Goal: Task Accomplishment & Management: Use online tool/utility

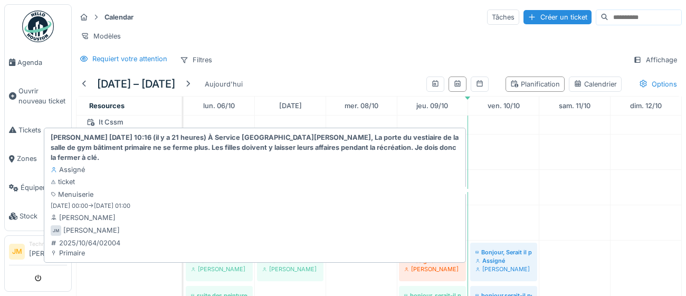
scroll to position [276, 0]
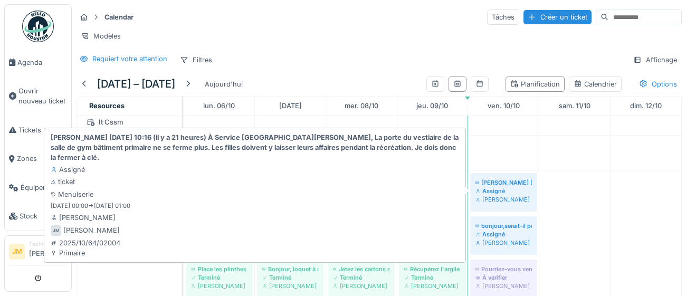
click at [490, 188] on div "Assigné" at bounding box center [504, 191] width 56 height 8
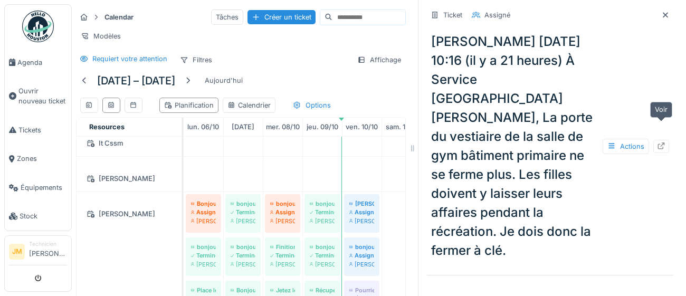
click at [661, 143] on icon at bounding box center [661, 146] width 8 height 7
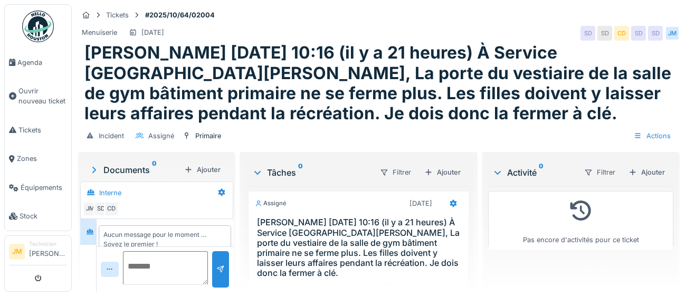
scroll to position [14, 0]
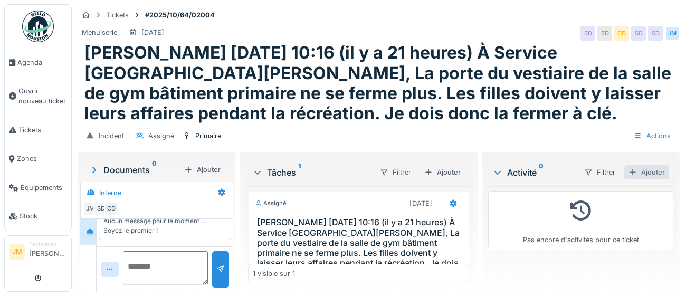
click at [653, 174] on div "Ajouter" at bounding box center [647, 172] width 45 height 14
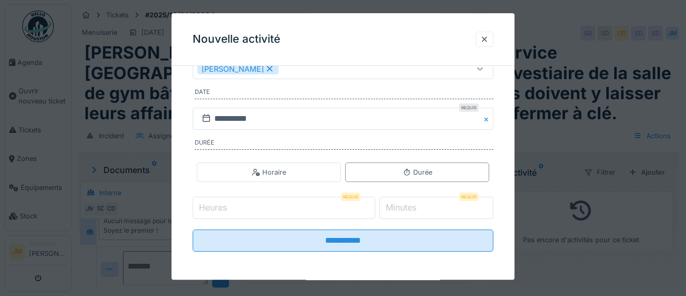
scroll to position [170, 0]
click at [267, 210] on input "Heures" at bounding box center [284, 208] width 183 height 22
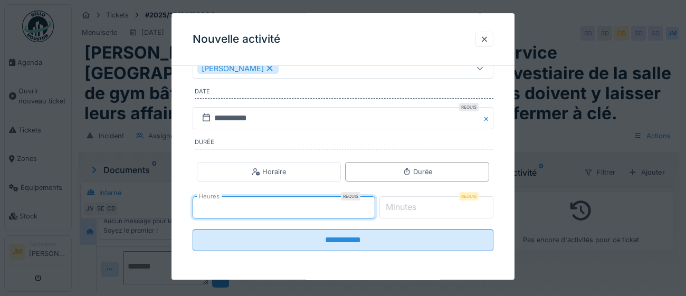
type input "*"
click at [419, 205] on label "Minutes" at bounding box center [401, 207] width 35 height 13
click at [428, 205] on input "*" at bounding box center [437, 208] width 115 height 22
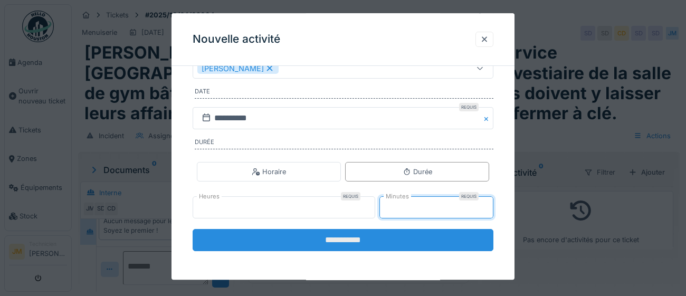
type input "**"
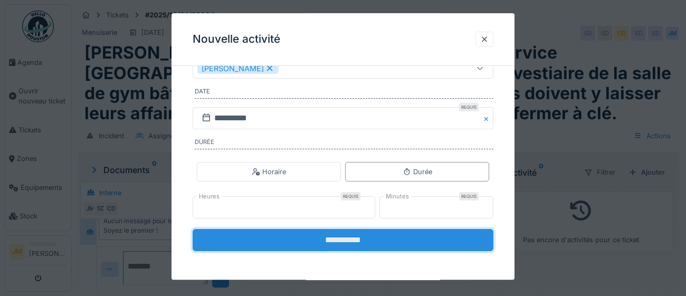
click at [359, 241] on input "**********" at bounding box center [343, 241] width 301 height 22
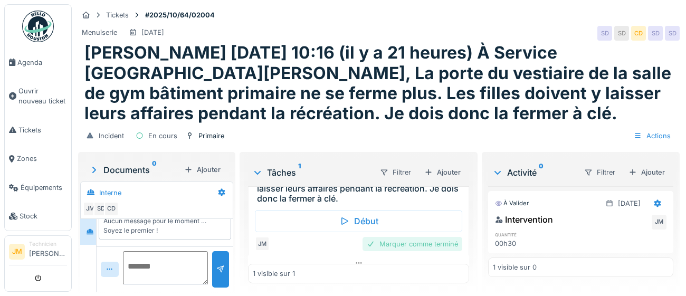
scroll to position [75, 0]
click at [399, 237] on div "Marquer comme terminé" at bounding box center [413, 244] width 100 height 14
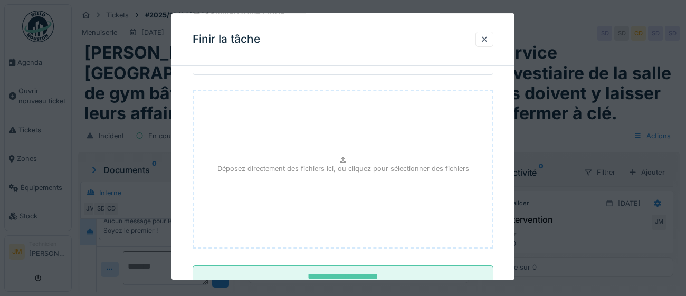
scroll to position [119, 0]
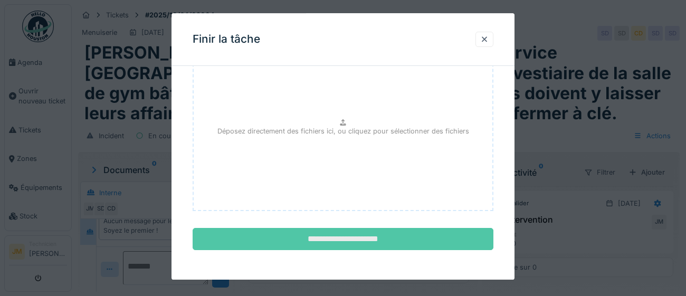
click at [378, 240] on input "**********" at bounding box center [343, 240] width 301 height 22
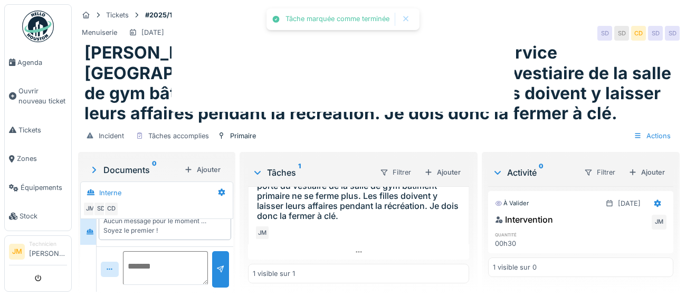
scroll to position [0, 0]
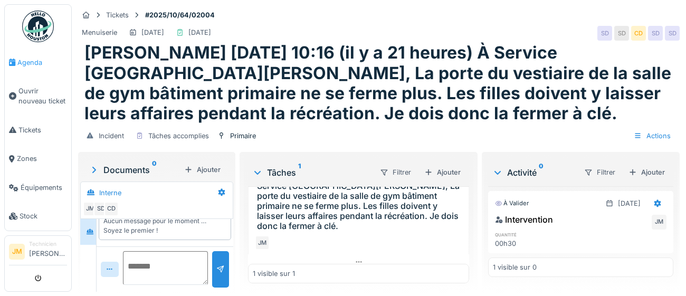
click at [31, 61] on span "Agenda" at bounding box center [42, 63] width 50 height 10
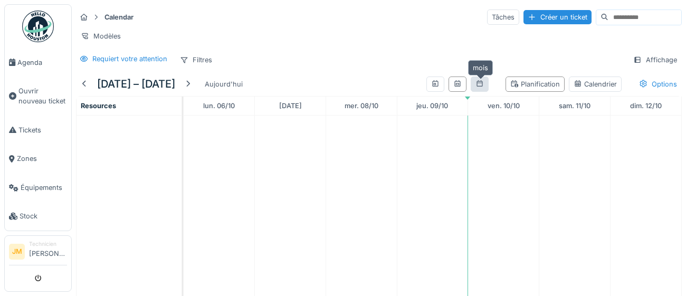
click at [479, 84] on icon at bounding box center [480, 83] width 8 height 7
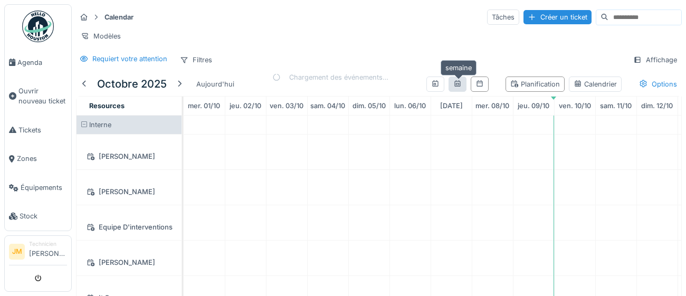
click at [458, 85] on icon at bounding box center [458, 83] width 8 height 7
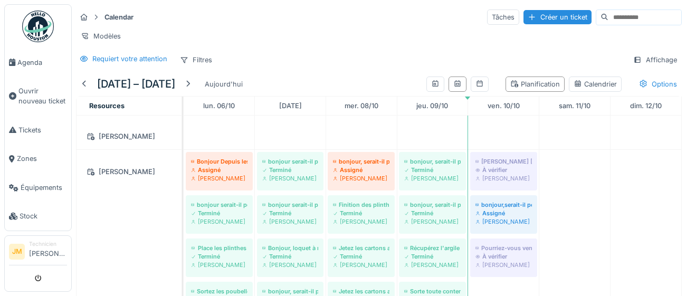
scroll to position [299, 0]
